Goal: Task Accomplishment & Management: Use online tool/utility

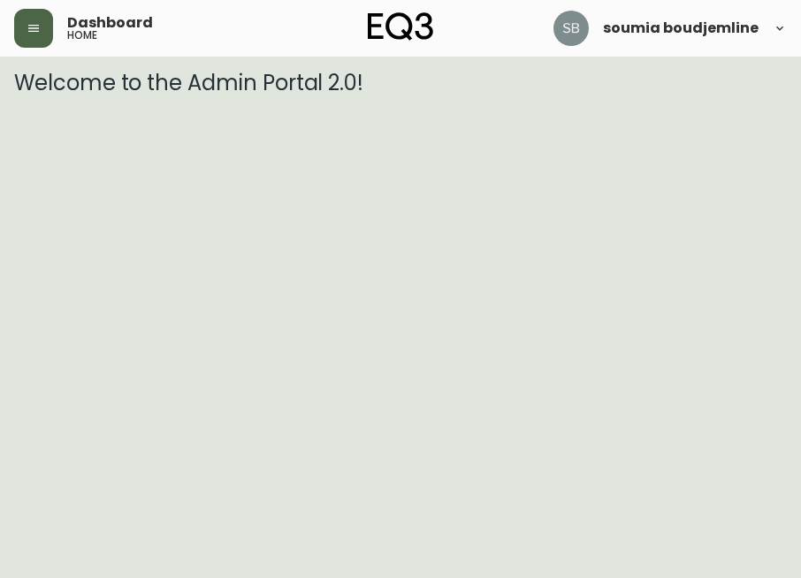
click at [26, 26] on button "button" at bounding box center [33, 28] width 39 height 39
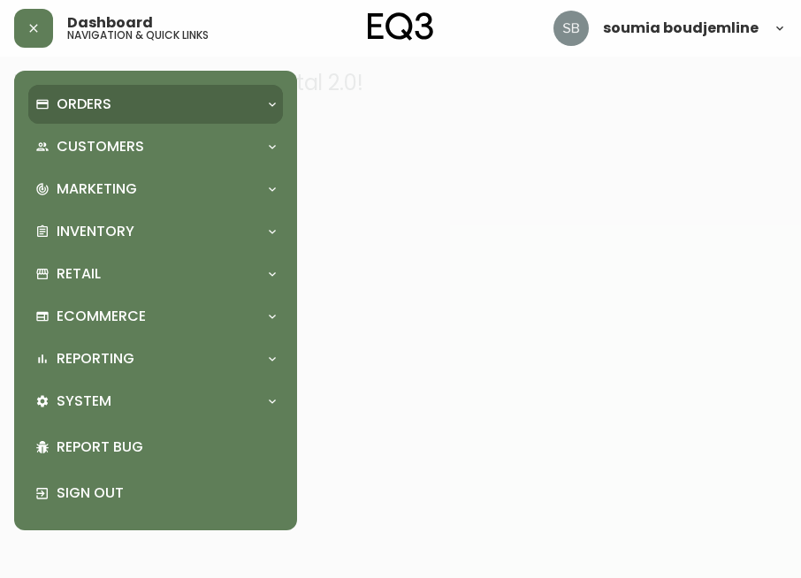
drag, startPoint x: 101, startPoint y: 101, endPoint x: 111, endPoint y: 107, distance: 12.3
click at [103, 101] on p "Orders" at bounding box center [84, 104] width 55 height 19
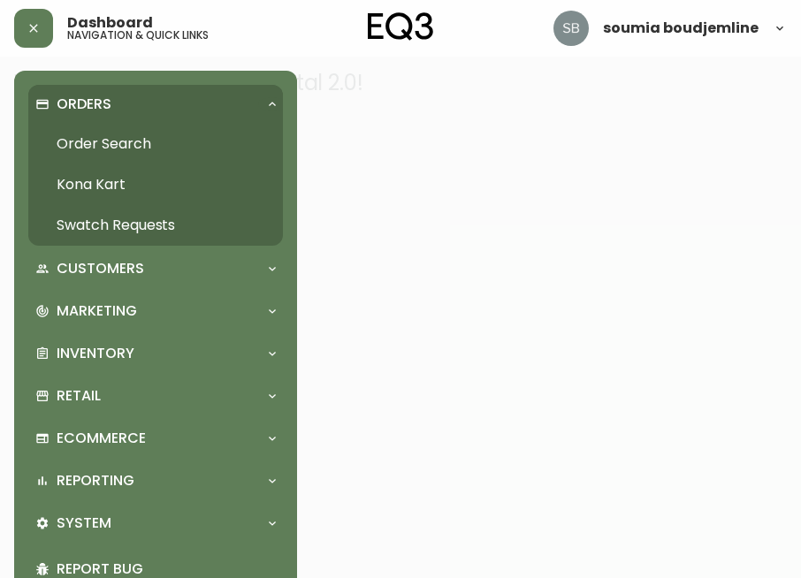
click at [142, 142] on link "Order Search" at bounding box center [155, 144] width 255 height 41
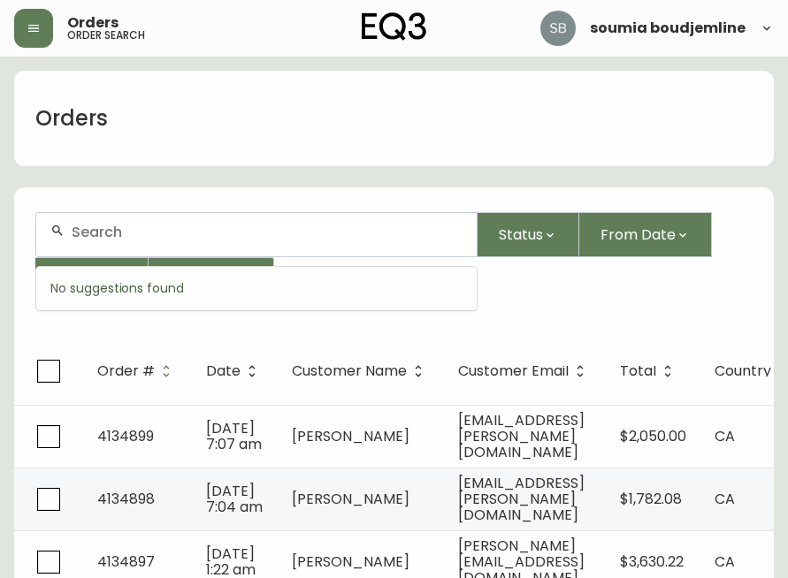
click at [134, 231] on input "text" at bounding box center [267, 232] width 391 height 17
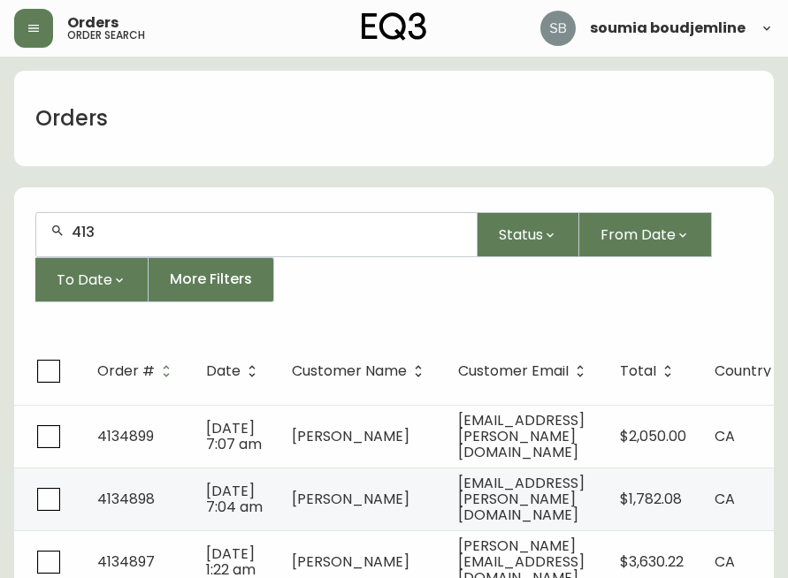
click at [131, 233] on input "413" at bounding box center [267, 232] width 391 height 17
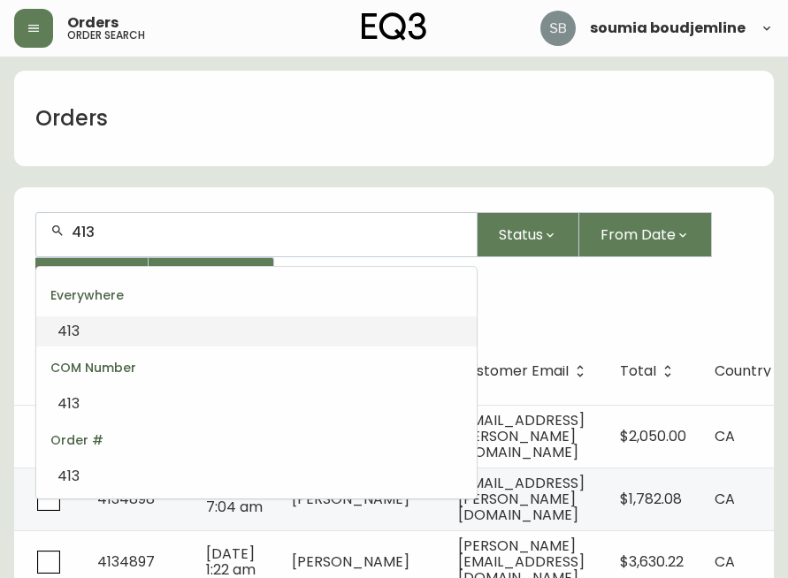
click at [131, 233] on input "413" at bounding box center [267, 232] width 391 height 17
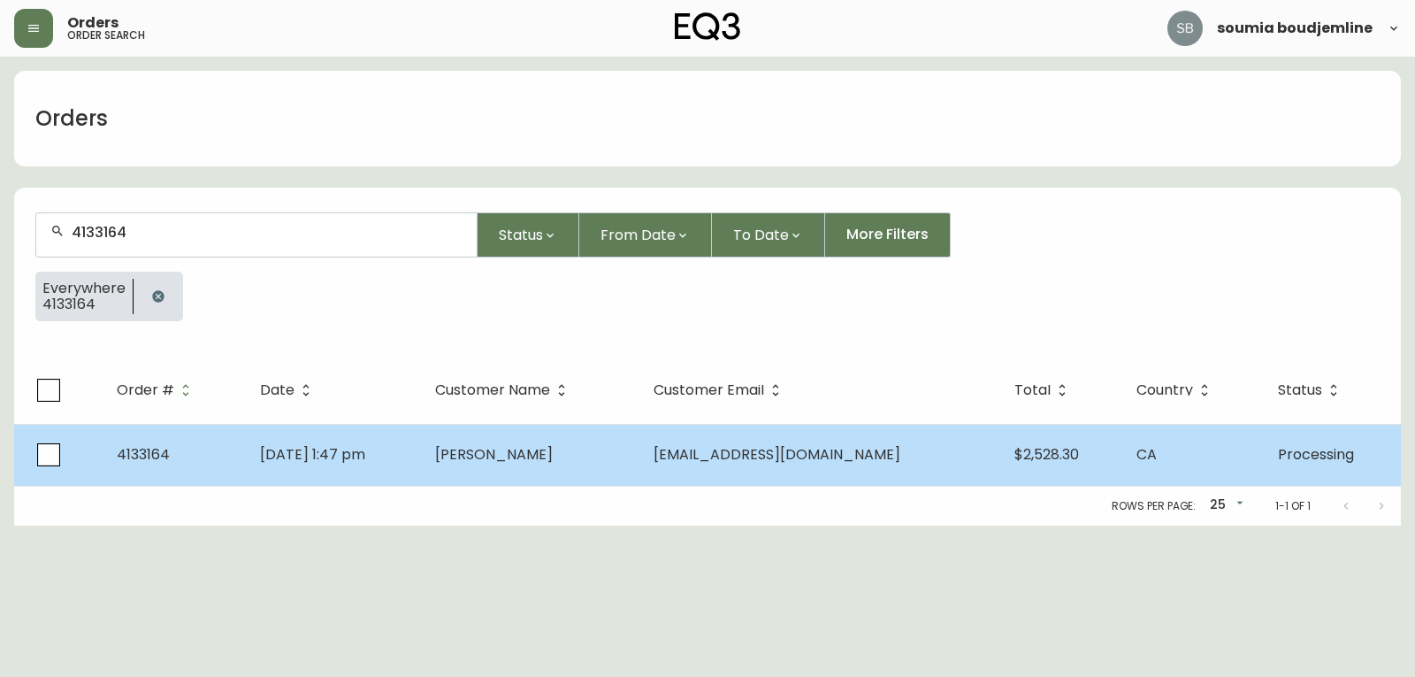
type input "4133164"
click at [553, 459] on span "[PERSON_NAME]" at bounding box center [494, 454] width 118 height 20
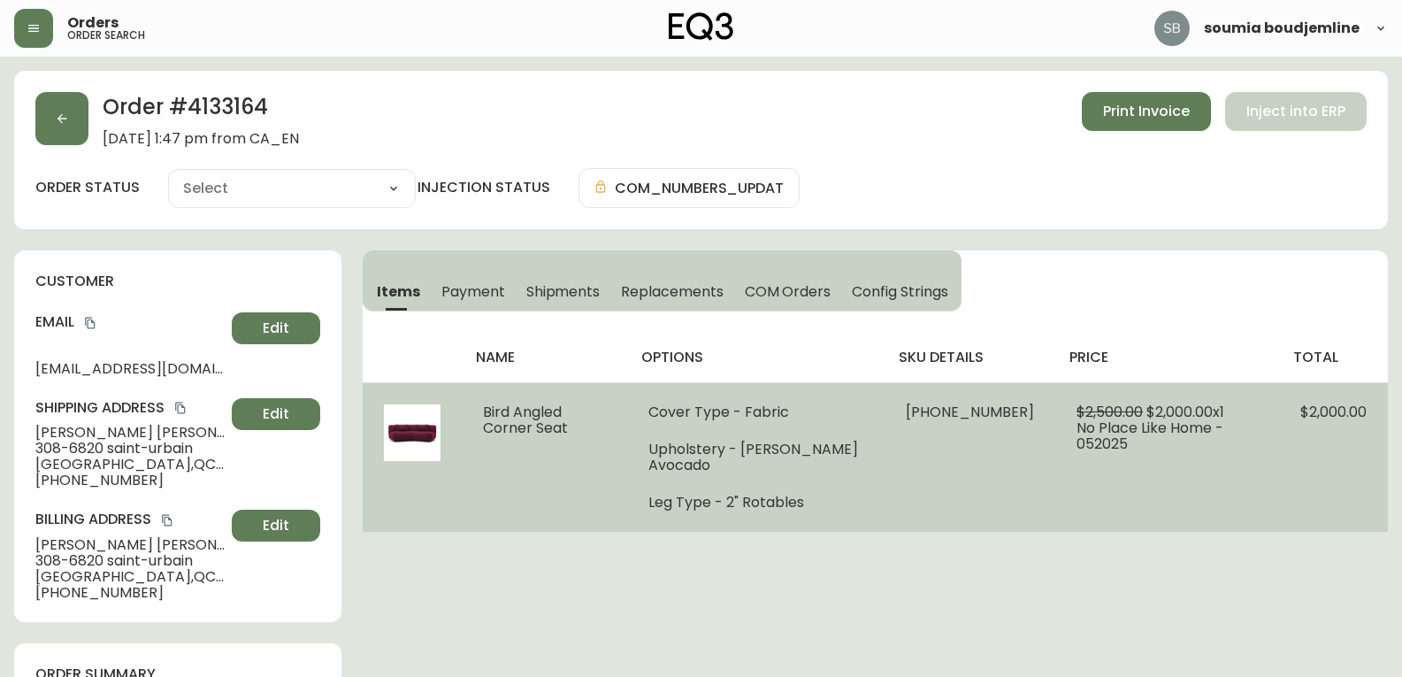
type input "Processing"
select select "PROCESSING"
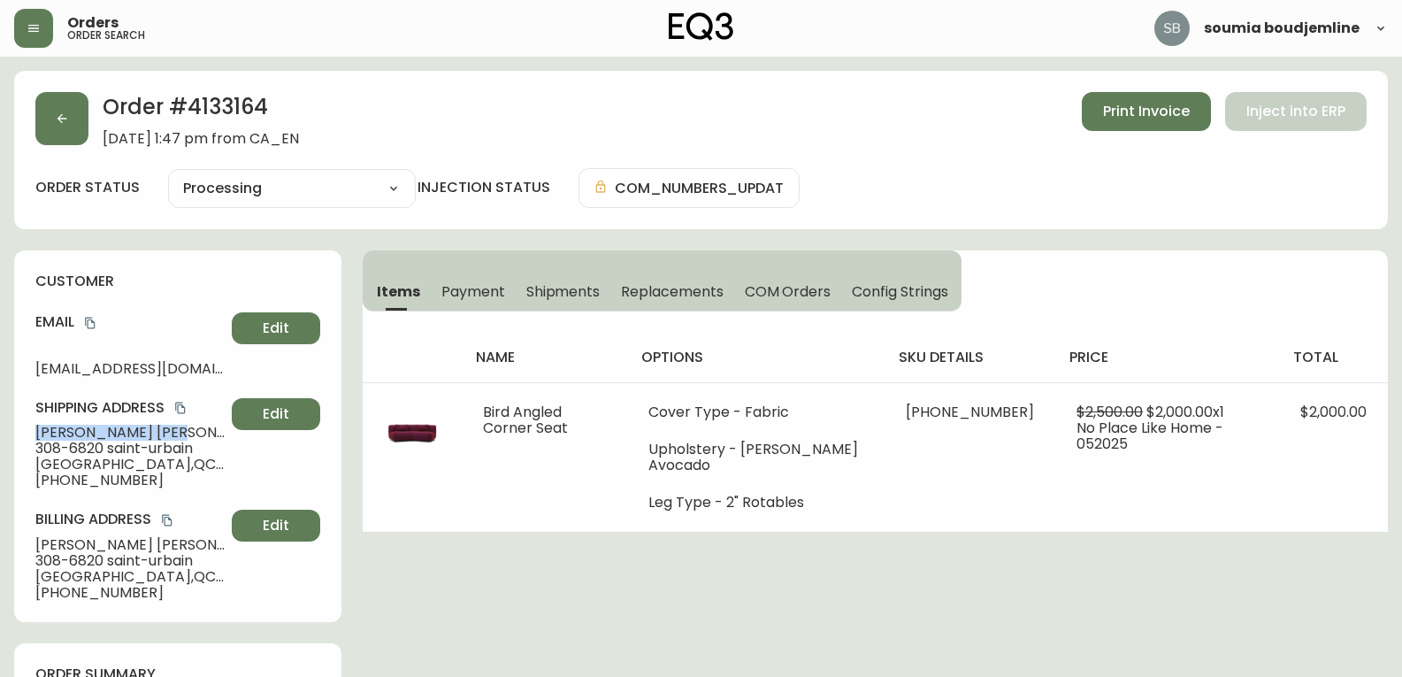
drag, startPoint x: 162, startPoint y: 427, endPoint x: 34, endPoint y: 431, distance: 128.3
click at [34, 431] on div "customer Email [EMAIL_ADDRESS][DOMAIN_NAME] Edit Shipping Address [GEOGRAPHIC_D…" at bounding box center [177, 435] width 327 height 371
copy span "[PERSON_NAME]"
drag, startPoint x: 179, startPoint y: 368, endPoint x: 0, endPoint y: 363, distance: 178.7
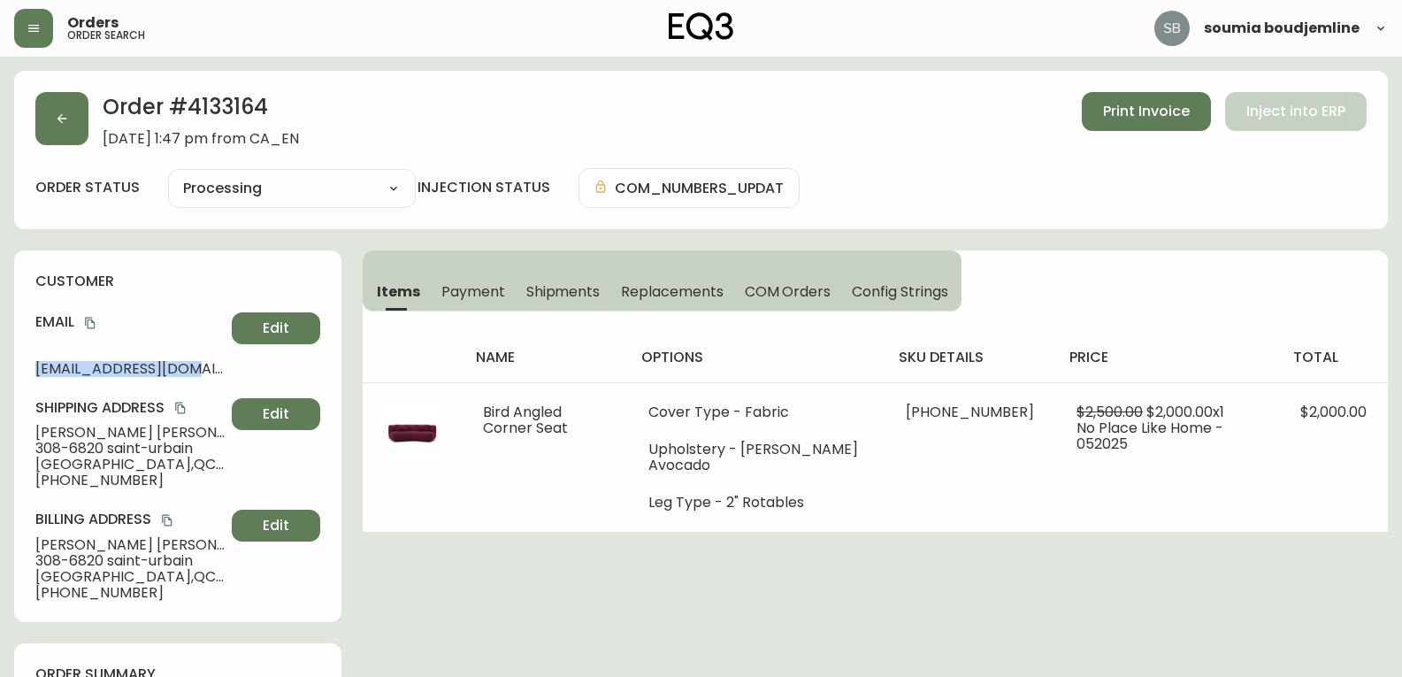
copy span "[EMAIL_ADDRESS][DOMAIN_NAME]"
drag, startPoint x: 167, startPoint y: 426, endPoint x: 21, endPoint y: 424, distance: 145.9
click at [21, 424] on div "customer Email [EMAIL_ADDRESS][DOMAIN_NAME] Edit Shipping Address [GEOGRAPHIC_D…" at bounding box center [177, 435] width 327 height 371
copy span "[PERSON_NAME]"
drag, startPoint x: 149, startPoint y: 478, endPoint x: 2, endPoint y: 484, distance: 147.8
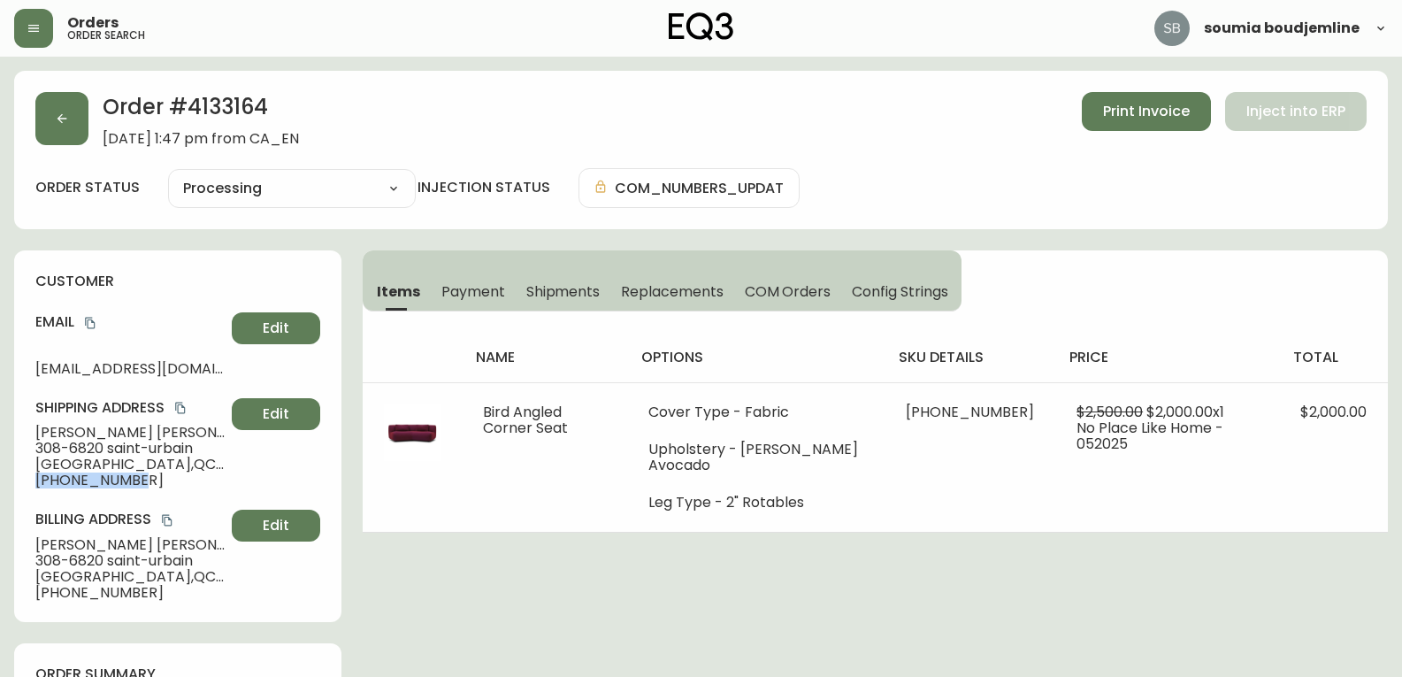
copy span "[PHONE_NUMBER]"
drag, startPoint x: 143, startPoint y: 429, endPoint x: 28, endPoint y: 429, distance: 115.0
click at [28, 429] on div "customer Email [EMAIL_ADDRESS][DOMAIN_NAME] Edit Shipping Address [GEOGRAPHIC_D…" at bounding box center [177, 435] width 327 height 371
copy span "[PERSON_NAME]"
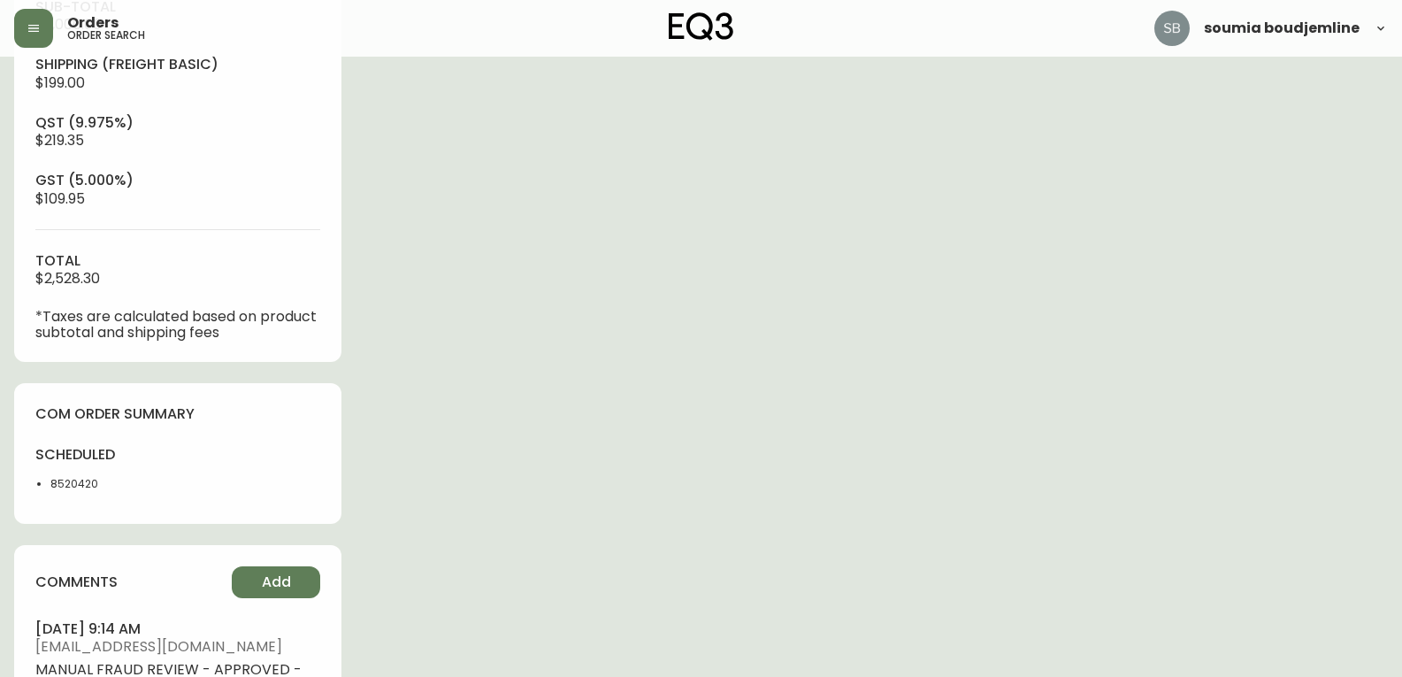
scroll to position [796, 0]
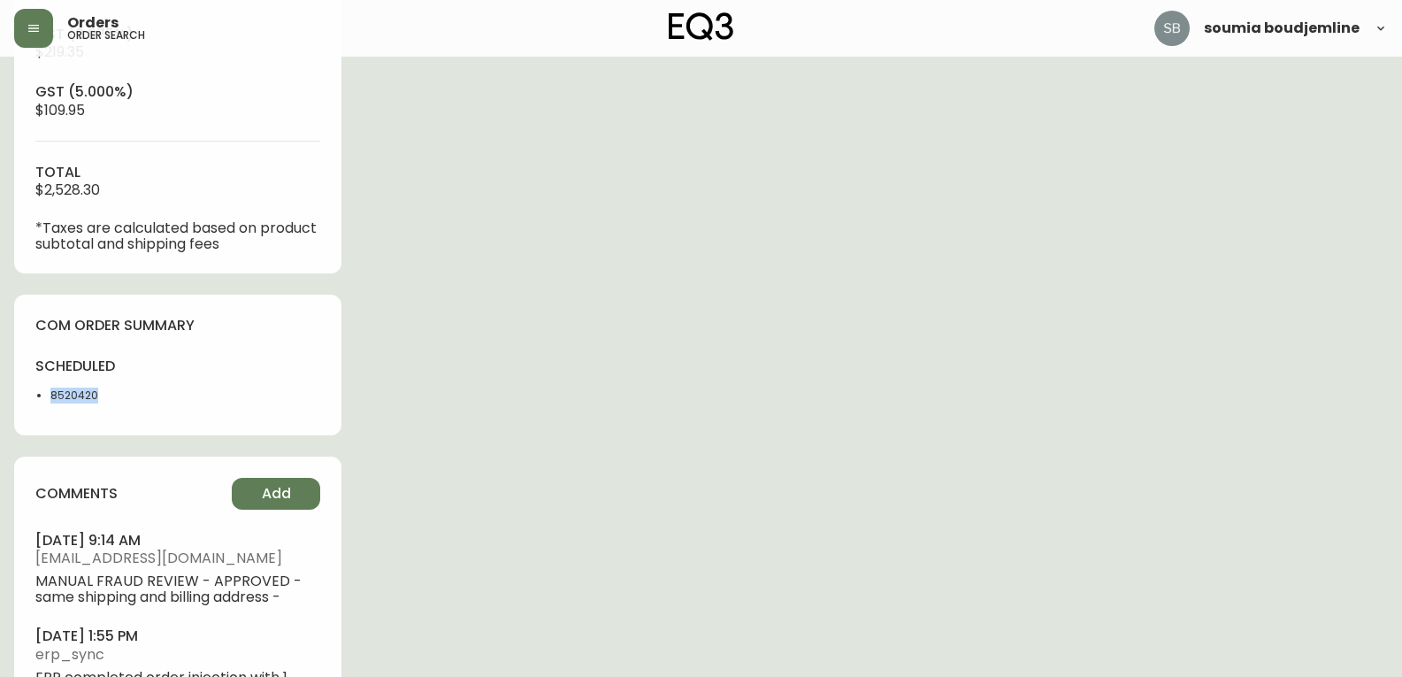
drag, startPoint x: 107, startPoint y: 393, endPoint x: 34, endPoint y: 394, distance: 72.5
click at [34, 394] on div "com order summary scheduled 8520420" at bounding box center [177, 364] width 327 height 141
copy li "8520420"
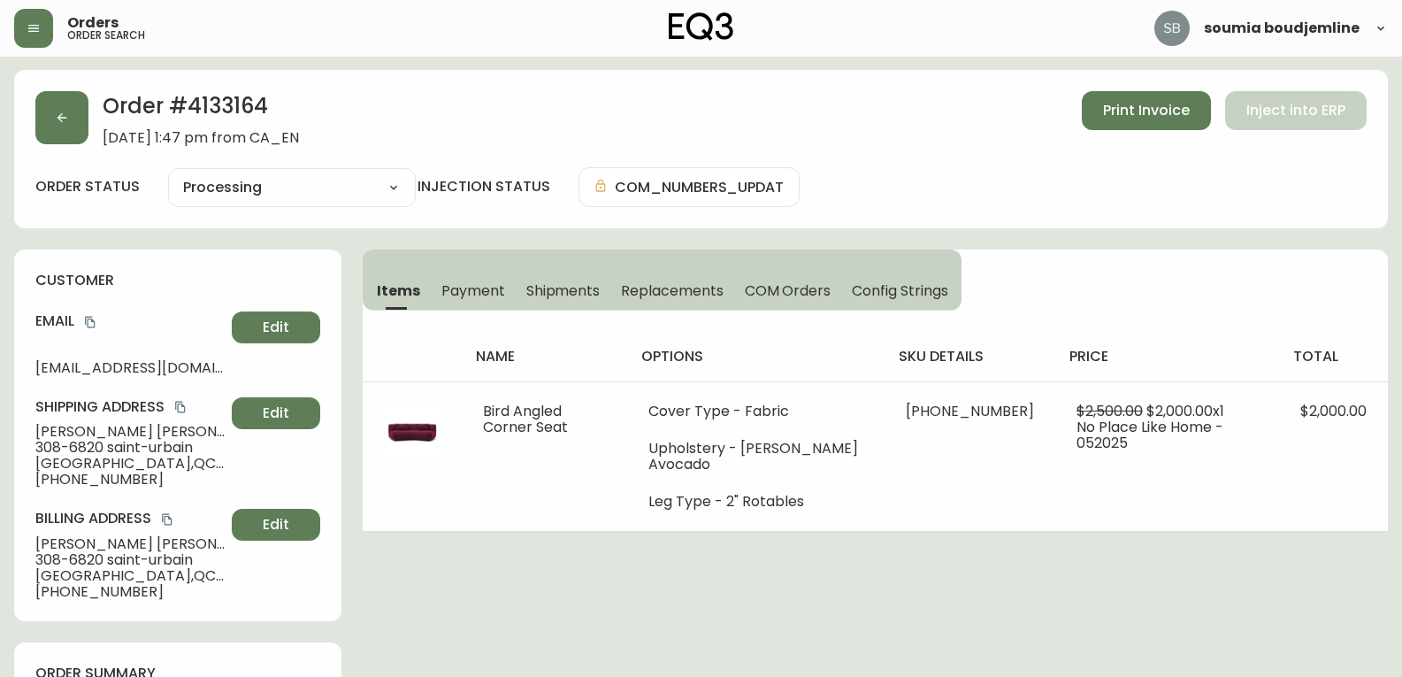
scroll to position [0, 0]
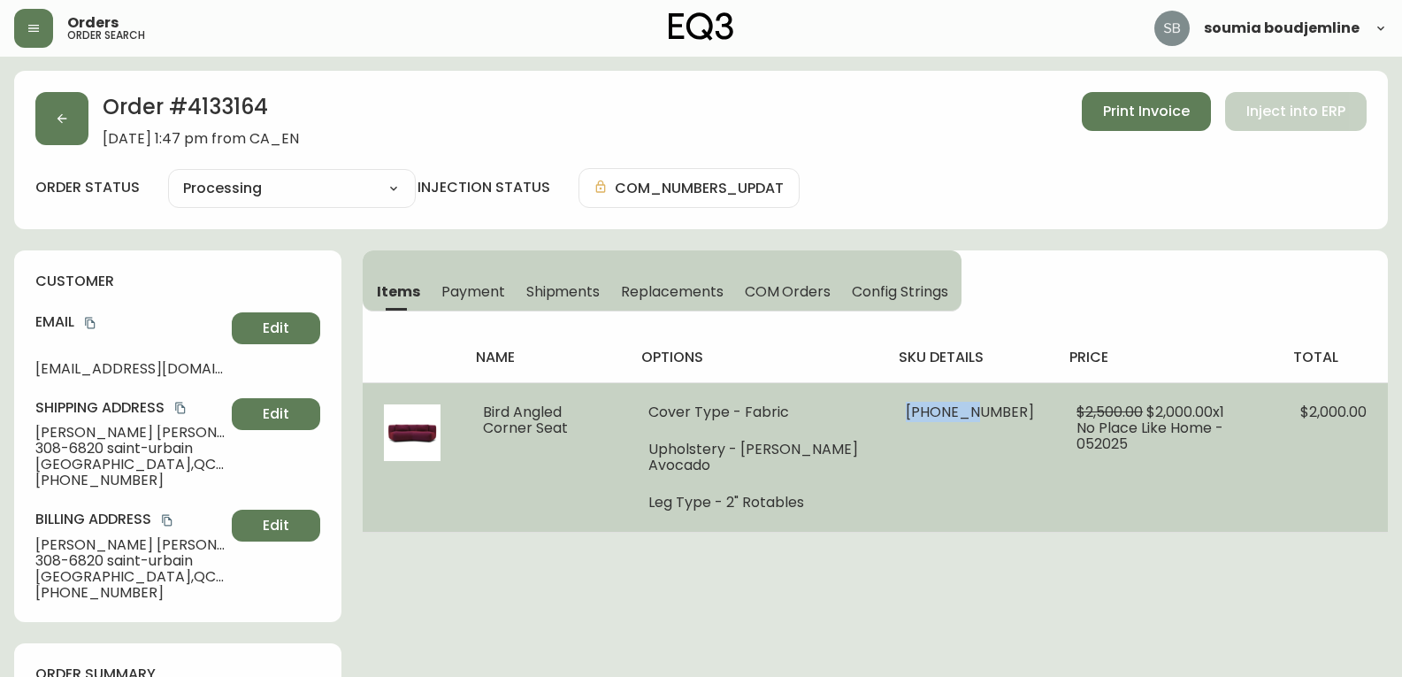
drag, startPoint x: 991, startPoint y: 409, endPoint x: 909, endPoint y: 404, distance: 82.4
click at [800, 404] on td "[PHONE_NUMBER]" at bounding box center [969, 456] width 171 height 149
copy span "30225-31"
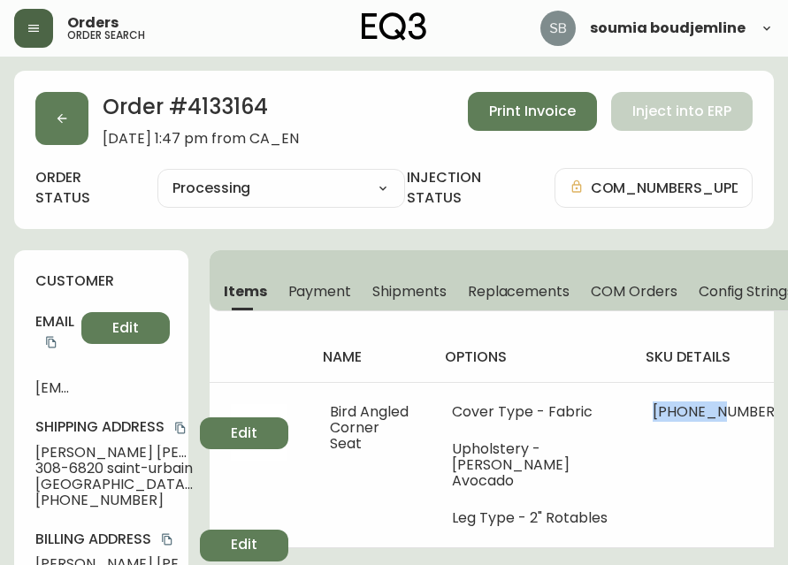
click at [32, 17] on button "button" at bounding box center [33, 28] width 39 height 39
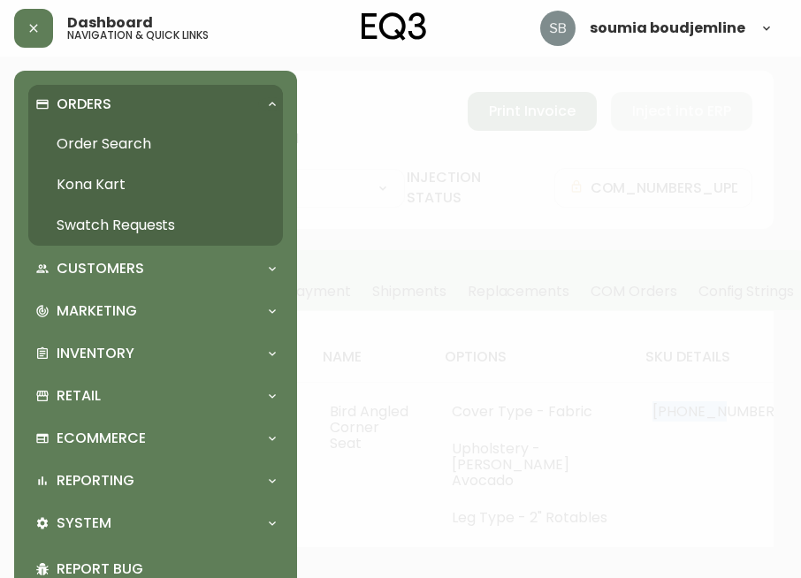
click at [101, 135] on link "Order Search" at bounding box center [155, 144] width 255 height 41
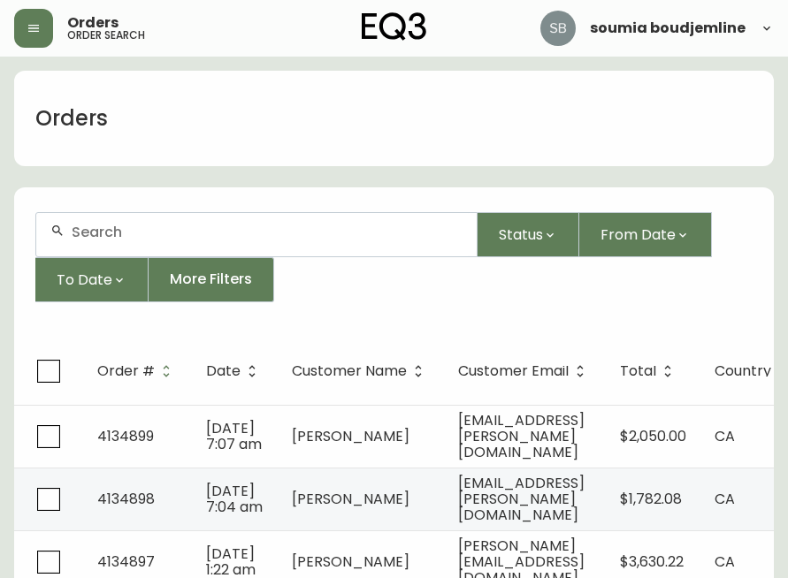
click at [134, 231] on input "text" at bounding box center [267, 232] width 391 height 17
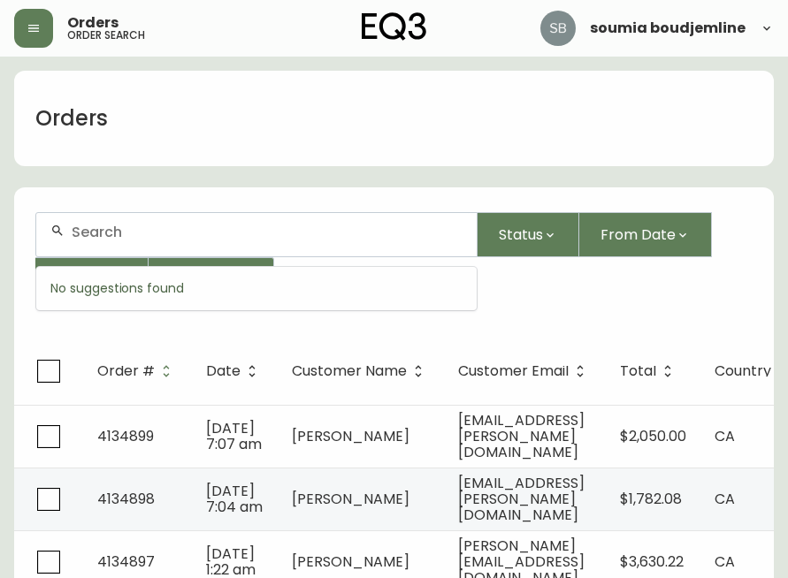
click at [111, 230] on input "text" at bounding box center [267, 232] width 391 height 17
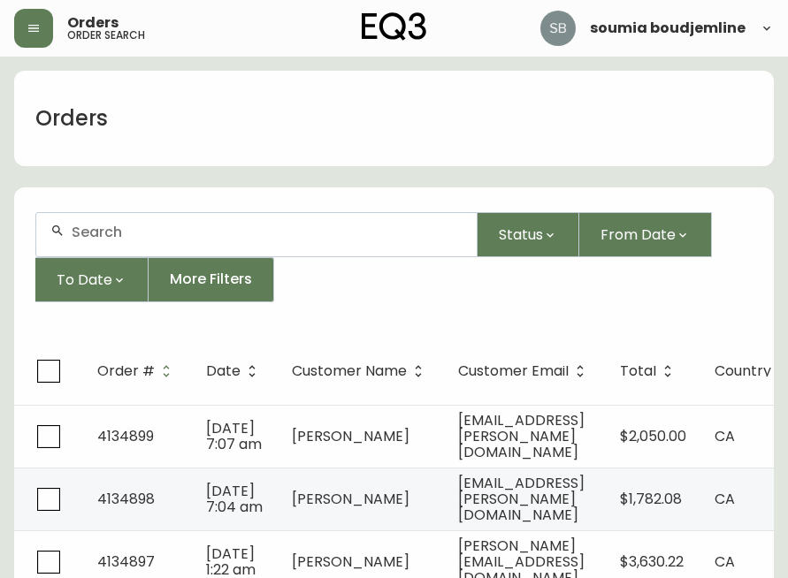
click at [78, 232] on input "text" at bounding box center [267, 232] width 391 height 17
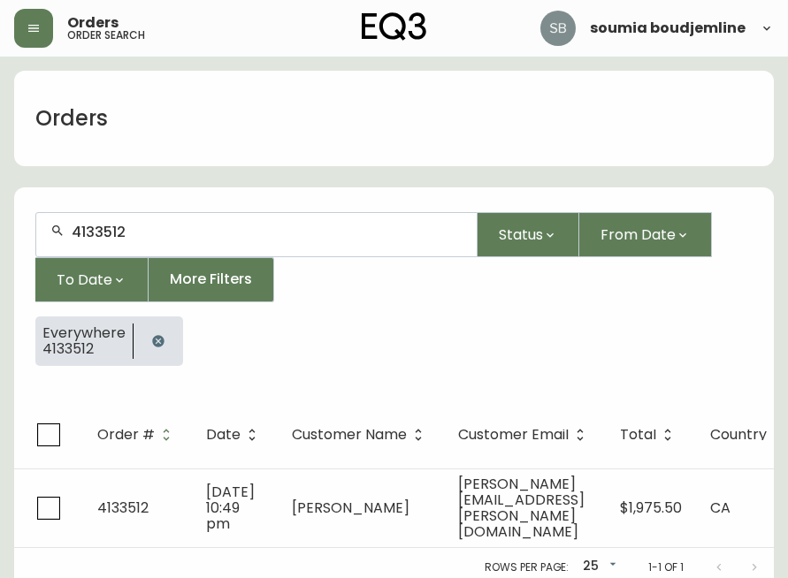
type input "4133512"
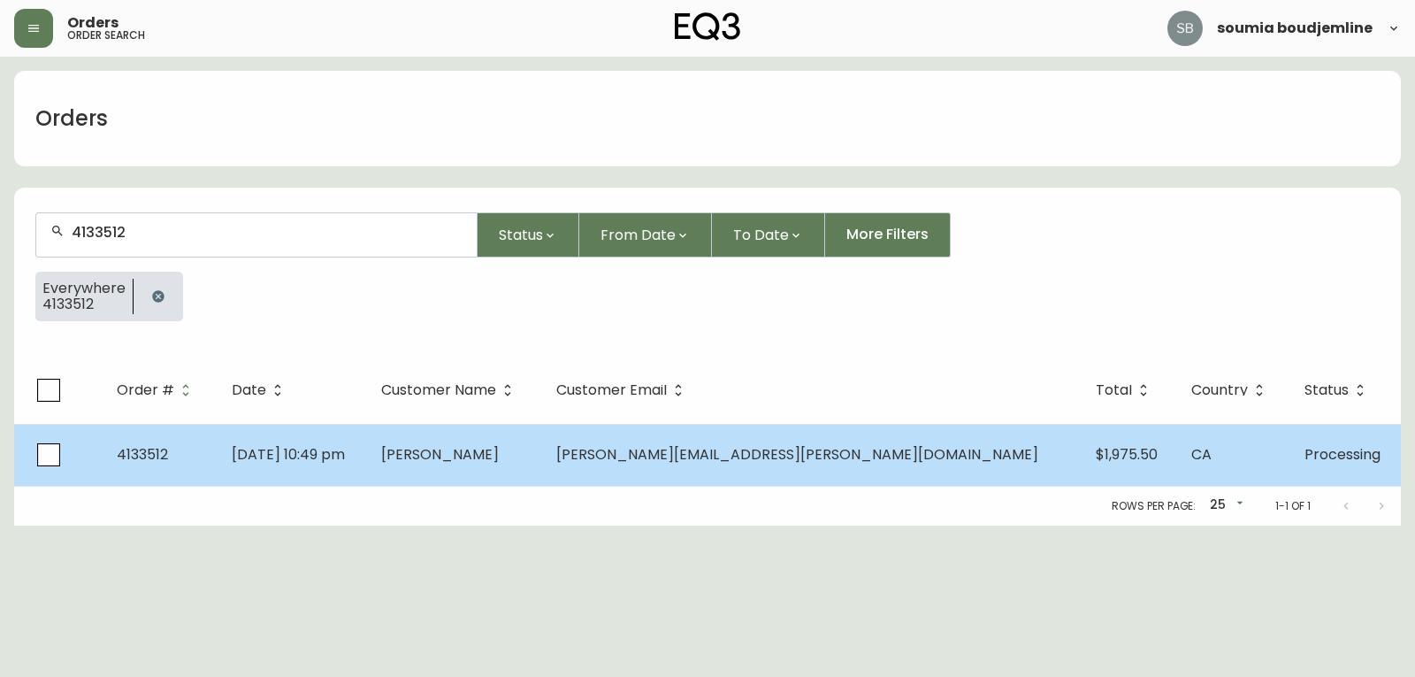
click at [499, 462] on span "[PERSON_NAME]" at bounding box center [440, 454] width 118 height 20
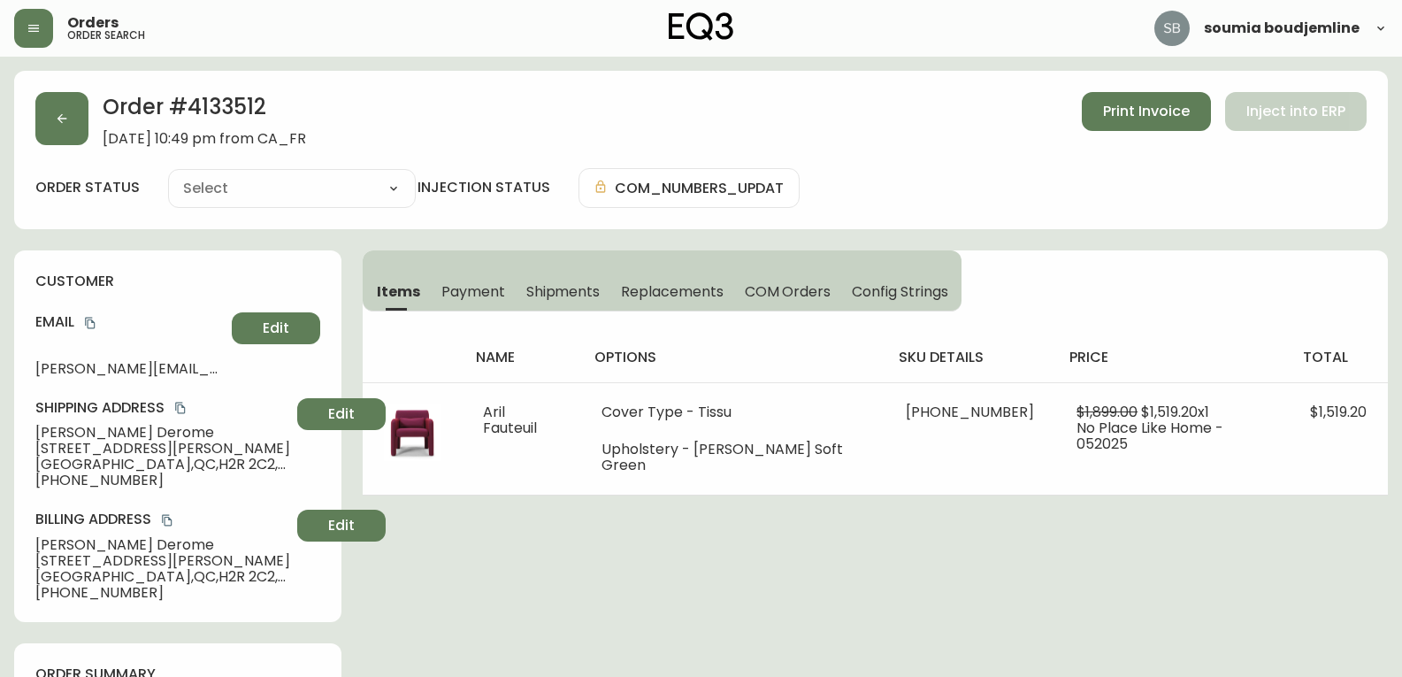
type input "Processing"
select select "PROCESSING"
drag, startPoint x: 37, startPoint y: 366, endPoint x: 275, endPoint y: 368, distance: 237.9
click at [275, 368] on div "Email [PERSON_NAME][EMAIL_ADDRESS][PERSON_NAME][DOMAIN_NAME] Edit" at bounding box center [177, 344] width 285 height 64
copy div "[PERSON_NAME][EMAIL_ADDRESS][PERSON_NAME][DOMAIN_NAME] Edit"
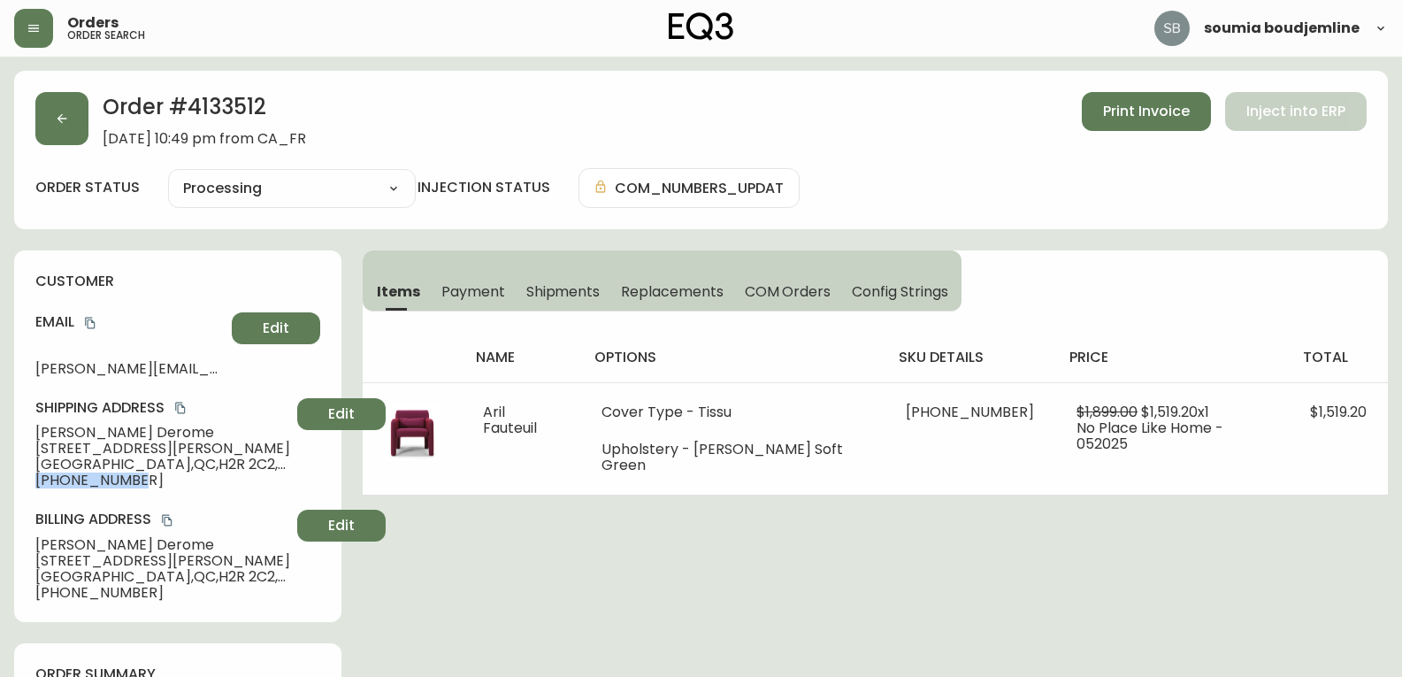
drag, startPoint x: 148, startPoint y: 475, endPoint x: 8, endPoint y: 481, distance: 139.9
copy span "[PHONE_NUMBER]"
drag, startPoint x: 157, startPoint y: 432, endPoint x: 20, endPoint y: 431, distance: 136.2
click at [20, 431] on div "customer Email [PERSON_NAME][EMAIL_ADDRESS][PERSON_NAME][DOMAIN_NAME] Edit Ship…" at bounding box center [177, 435] width 327 height 371
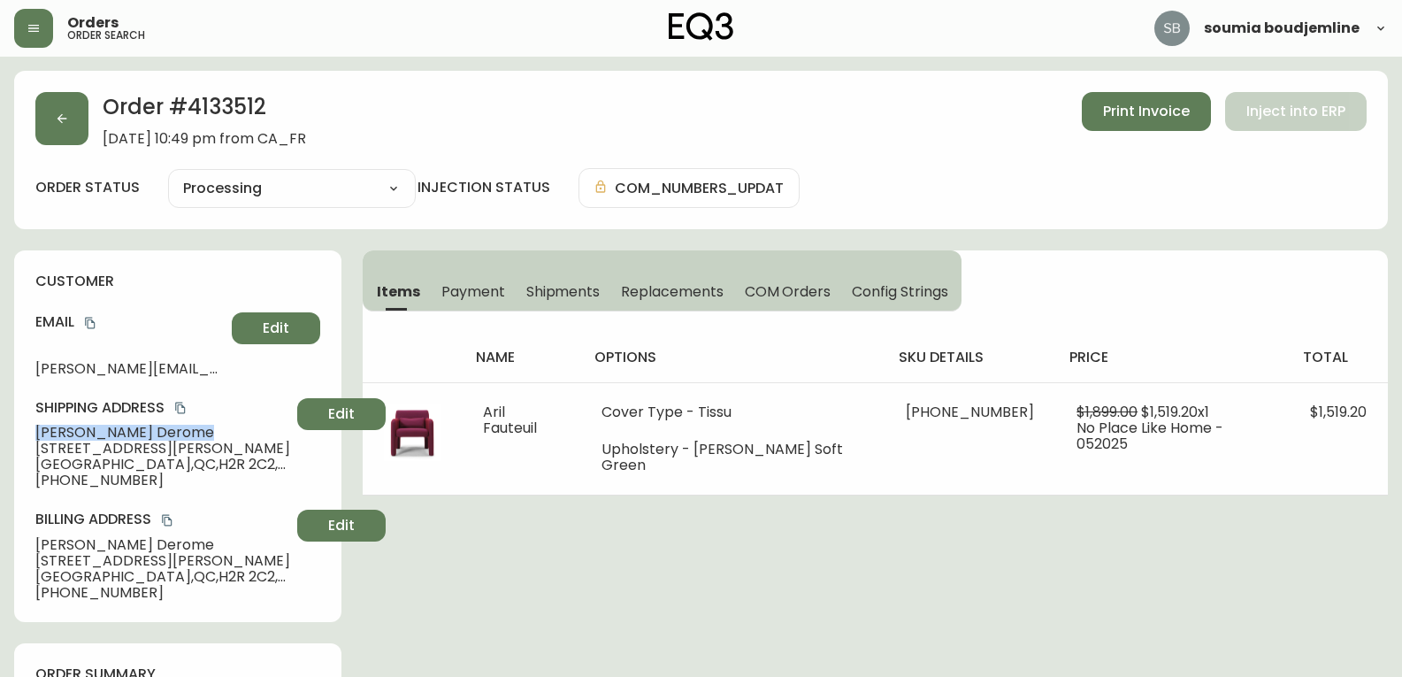
copy span "[PERSON_NAME]"
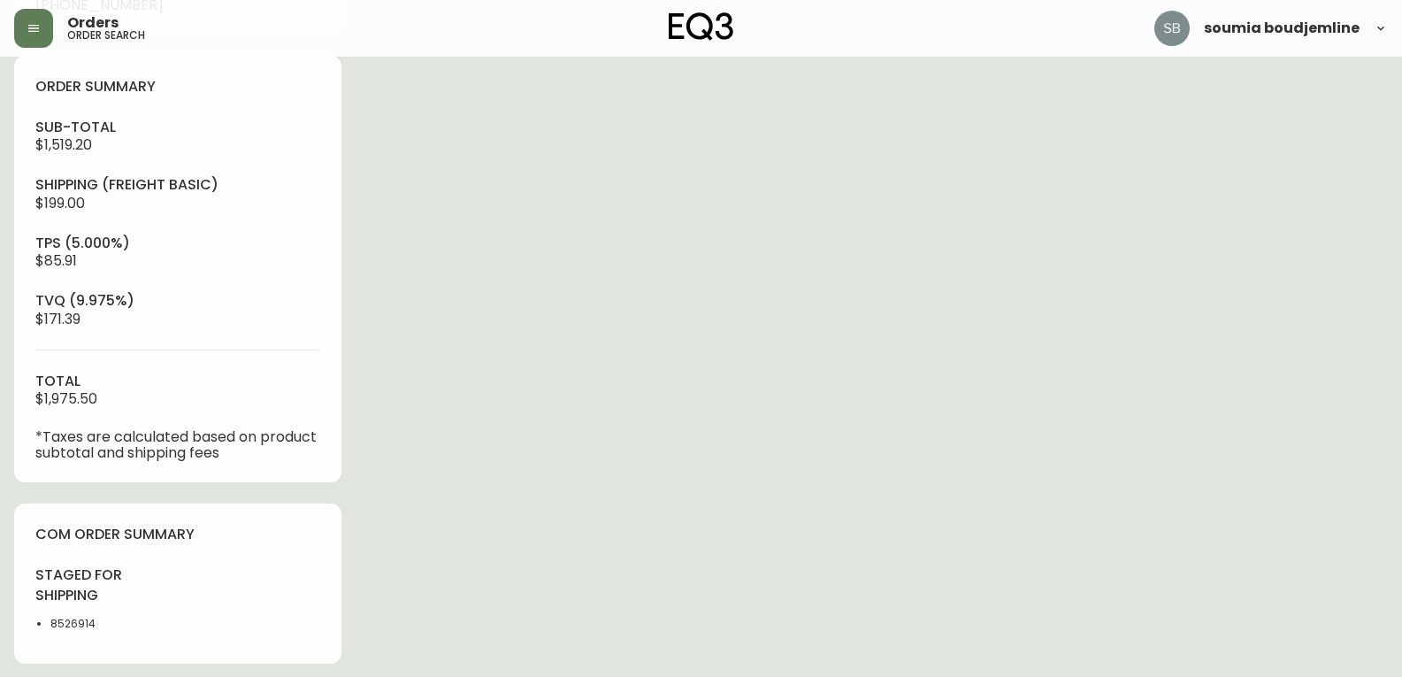
scroll to position [796, 0]
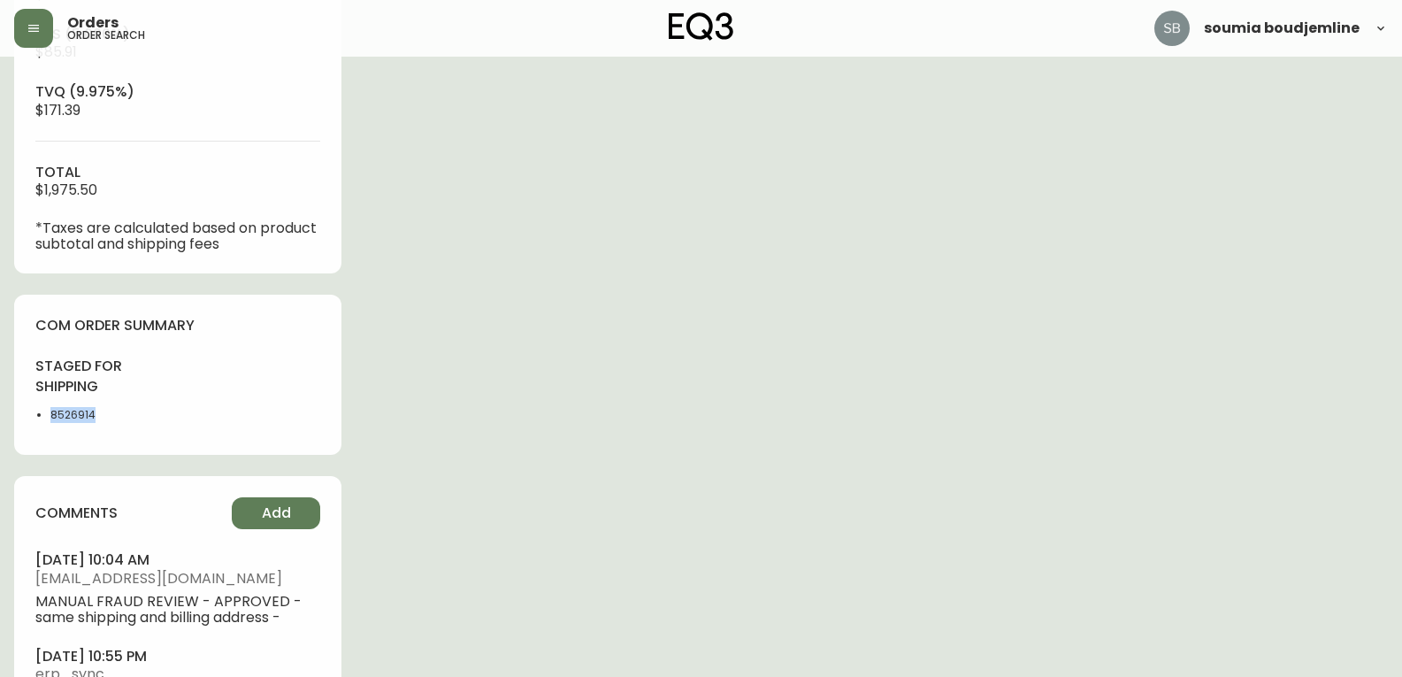
drag, startPoint x: 105, startPoint y: 413, endPoint x: 41, endPoint y: 414, distance: 64.6
click at [50, 414] on li "8526914" at bounding box center [108, 415] width 117 height 16
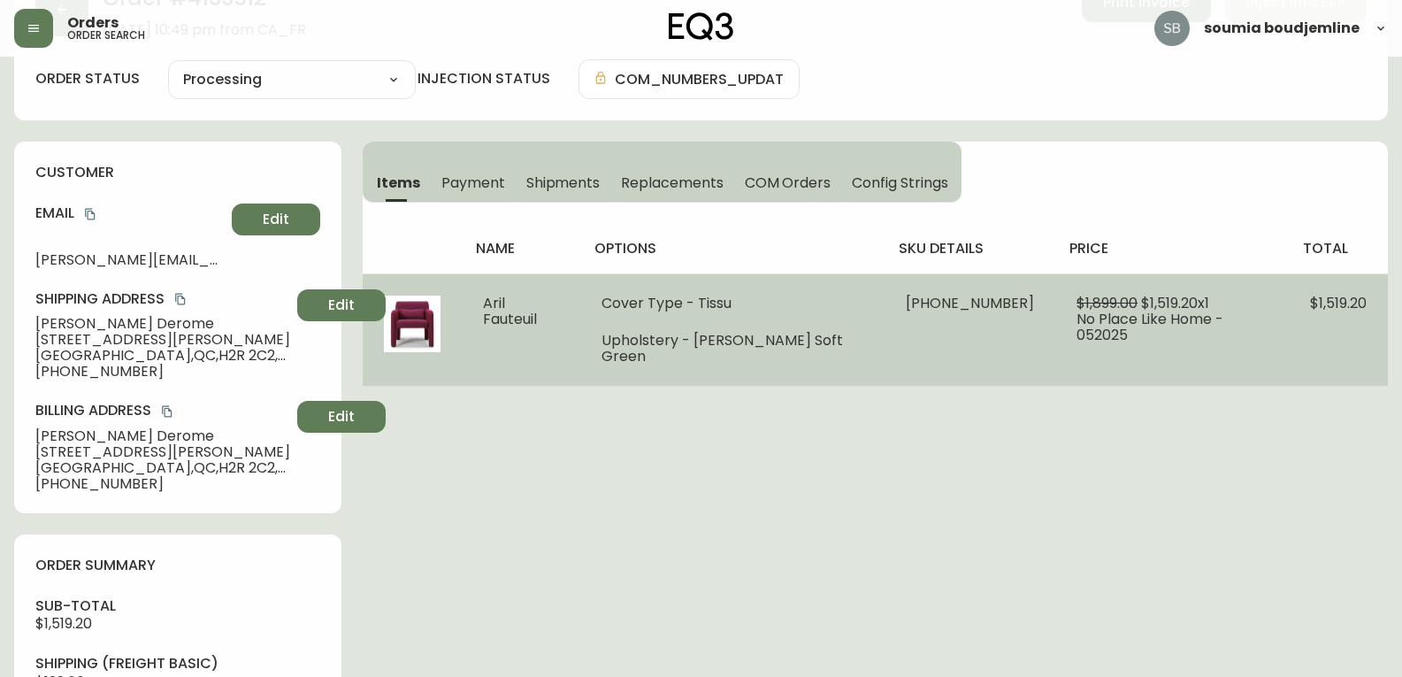
scroll to position [88, 0]
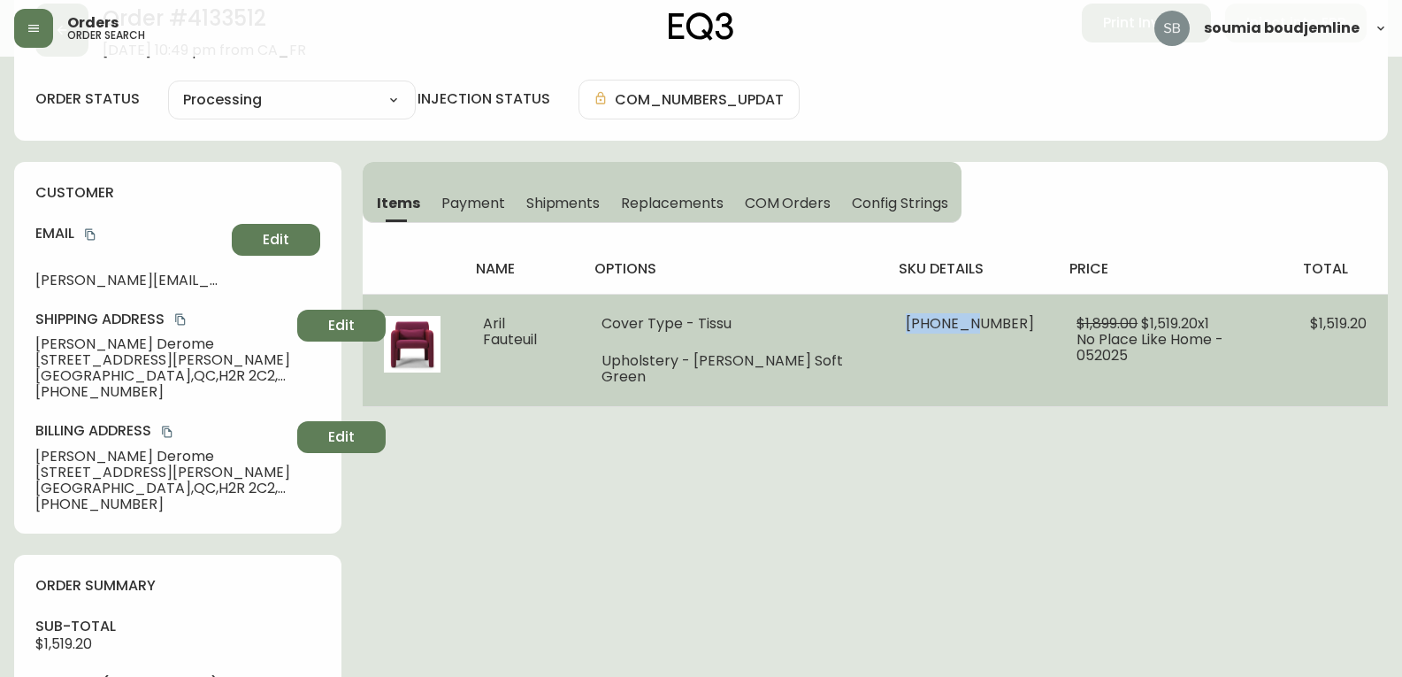
drag, startPoint x: 958, startPoint y: 324, endPoint x: 883, endPoint y: 321, distance: 74.3
click at [800, 321] on td "[PHONE_NUMBER]" at bounding box center [969, 350] width 171 height 112
